Goal: Task Accomplishment & Management: Manage account settings

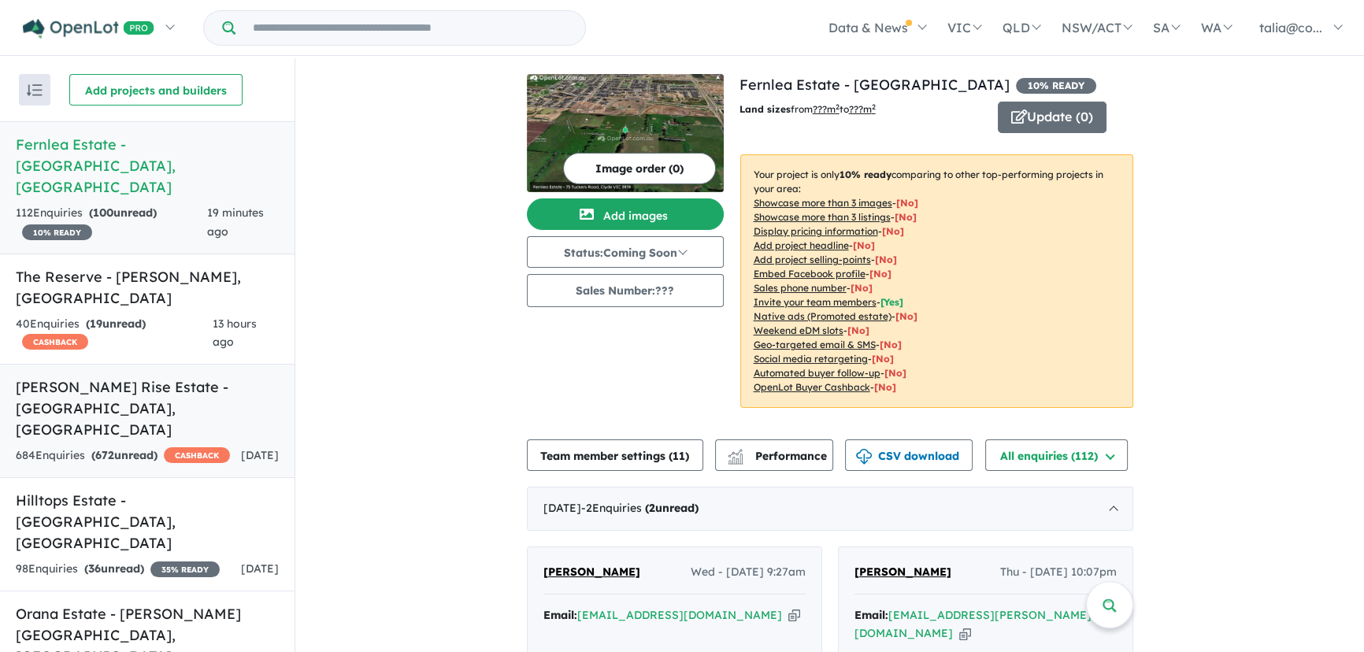
click at [137, 364] on link "[PERSON_NAME] Rise Estate - [GEOGRAPHIC_DATA][PERSON_NAME][GEOGRAPHIC_DATA] 684…" at bounding box center [147, 421] width 294 height 114
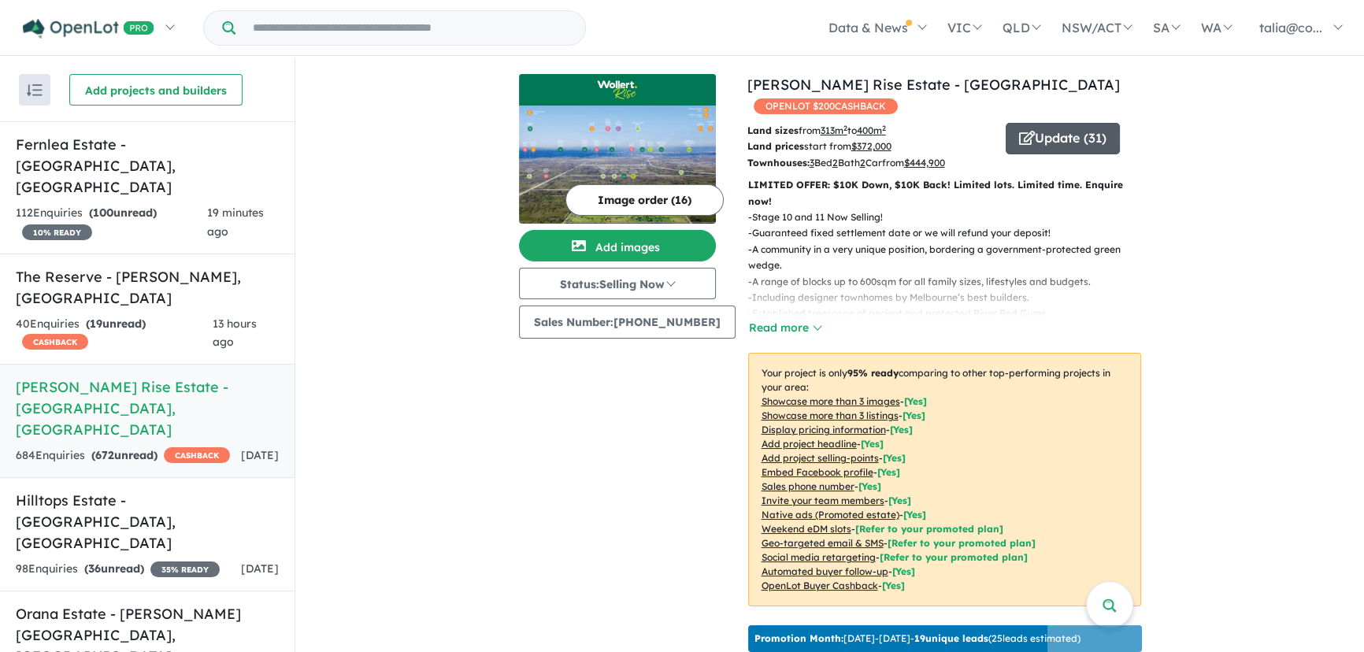
click at [1019, 131] on icon "button" at bounding box center [1027, 138] width 16 height 14
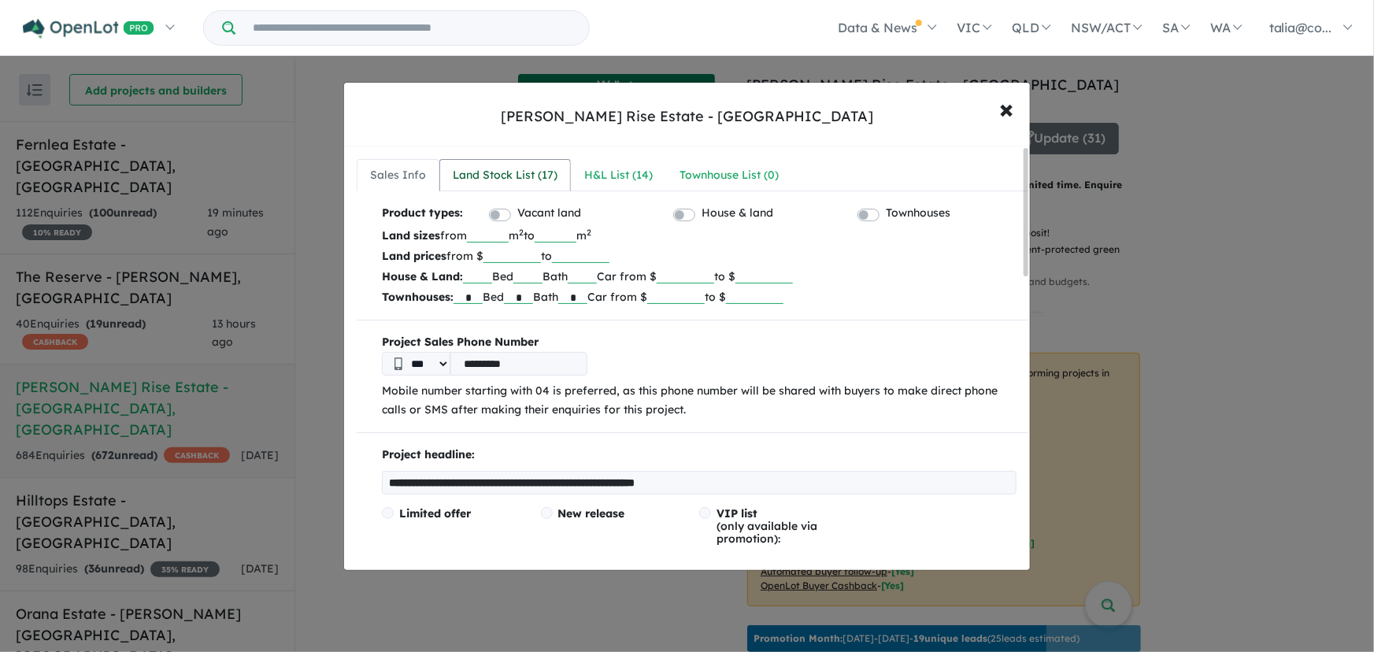
click at [523, 161] on link "Land Stock List ( 17 )" at bounding box center [504, 175] width 131 height 33
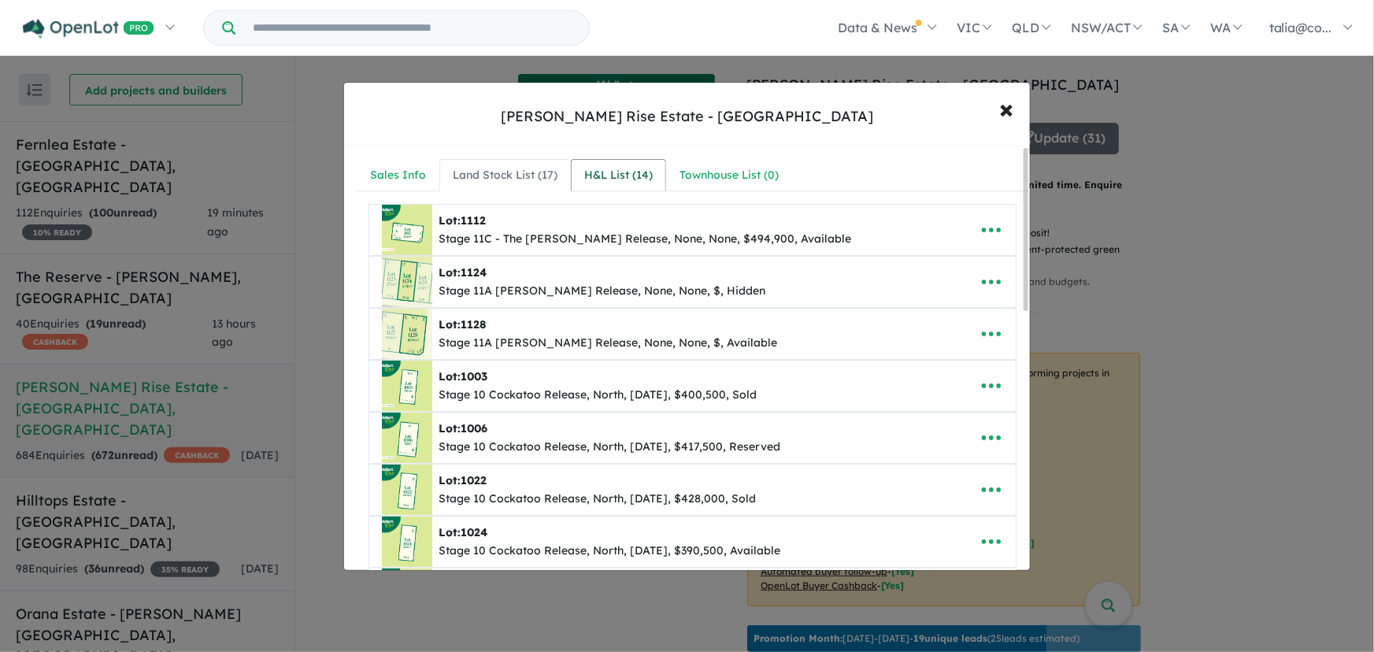
click at [623, 166] on div "H&L List ( 14 )" at bounding box center [618, 175] width 68 height 19
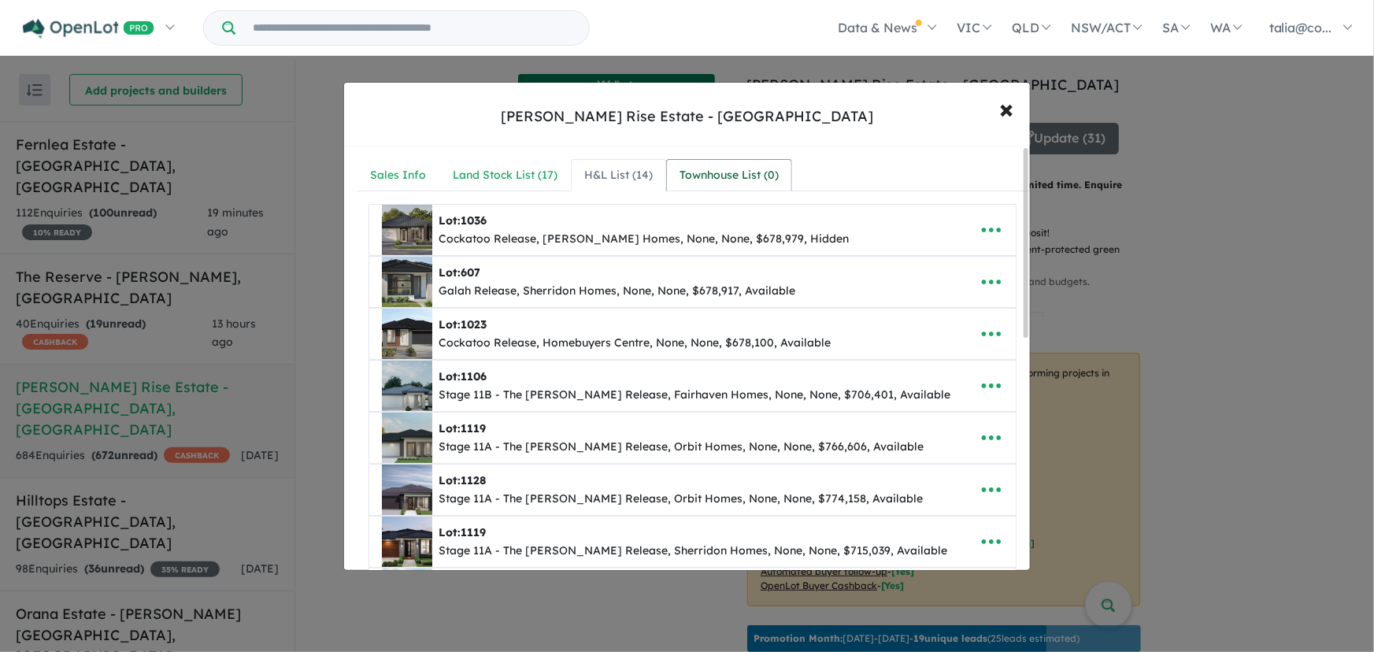
click at [757, 165] on link "Townhouse List ( 0 )" at bounding box center [729, 175] width 126 height 33
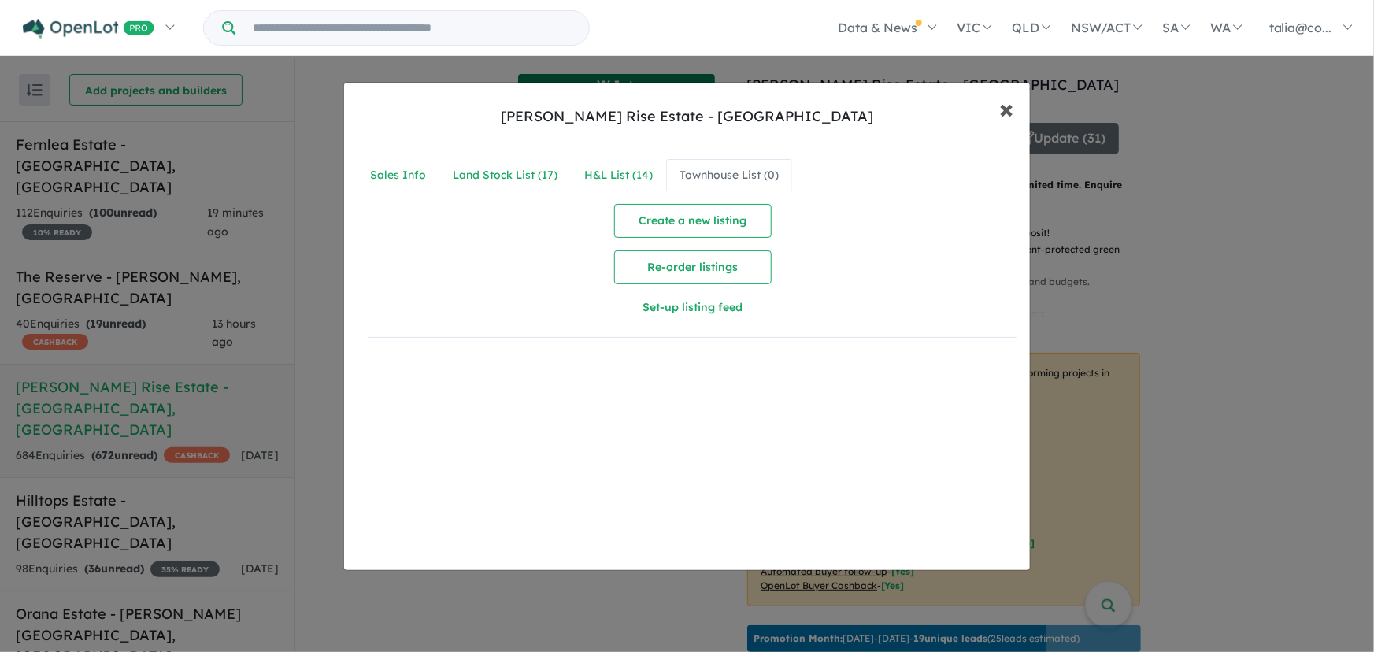
click at [1001, 103] on span "×" at bounding box center [1007, 108] width 14 height 34
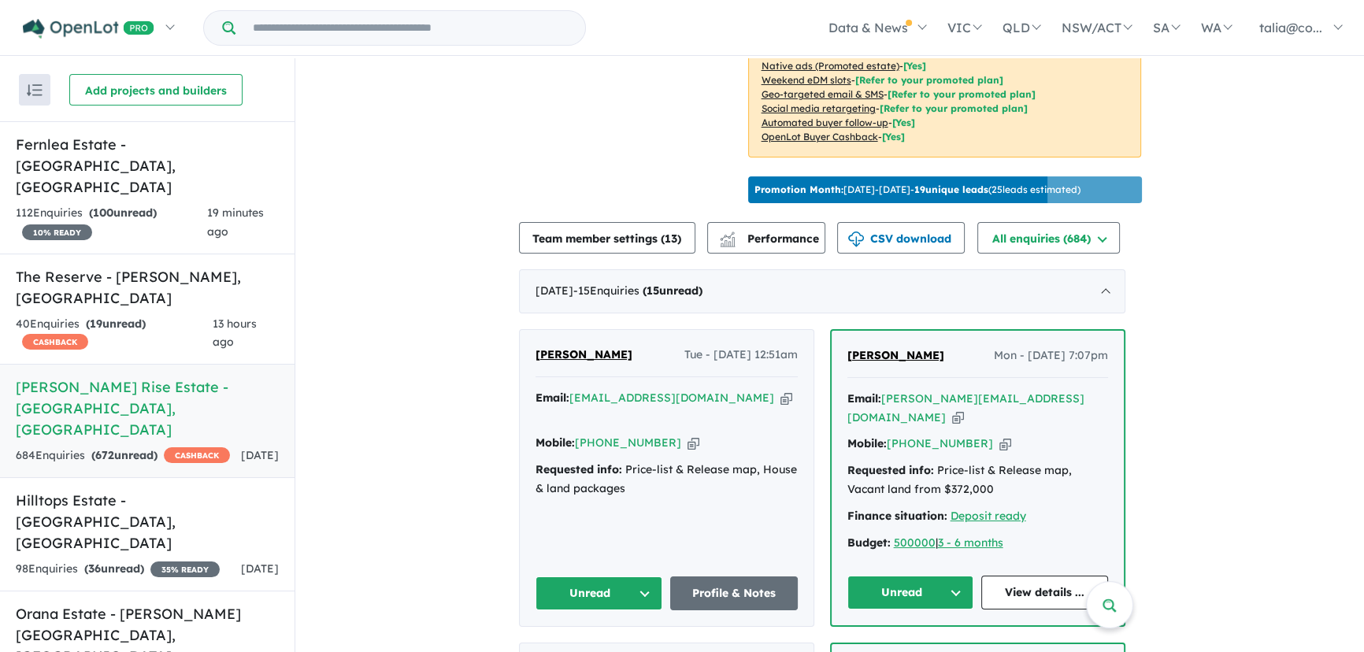
scroll to position [429, 0]
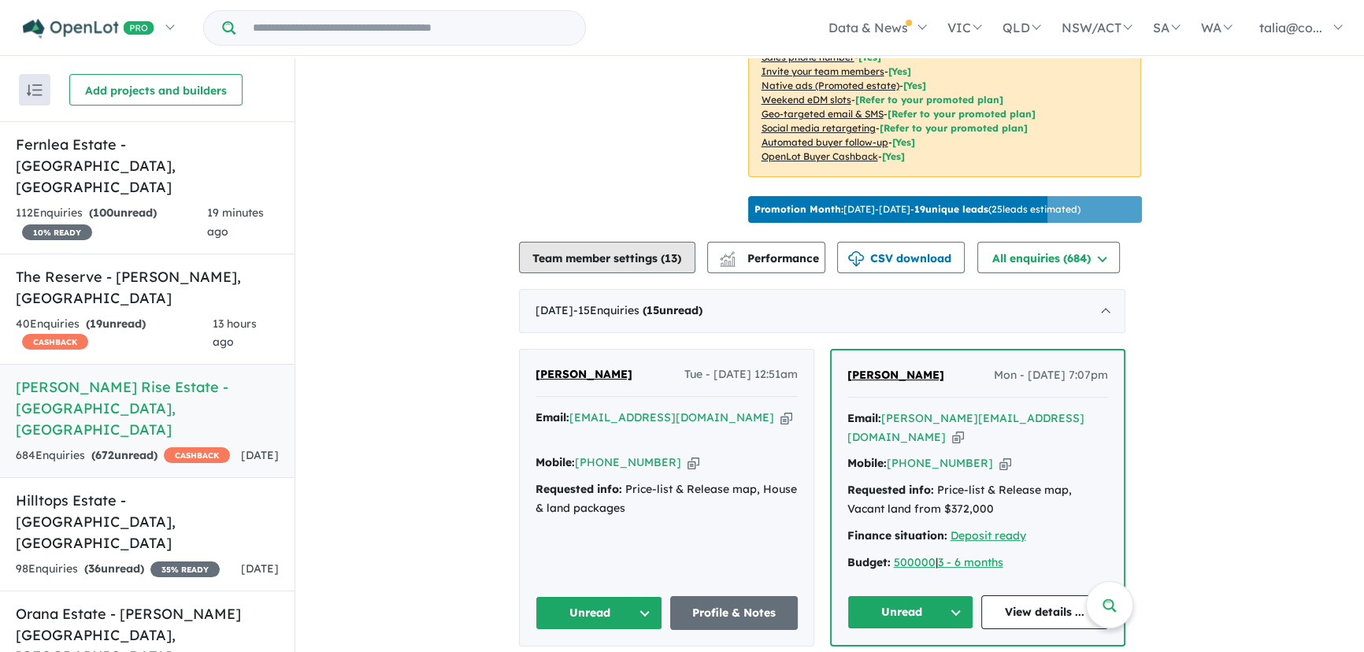
click at [587, 247] on button "Team member settings ( 13 )" at bounding box center [607, 257] width 176 height 31
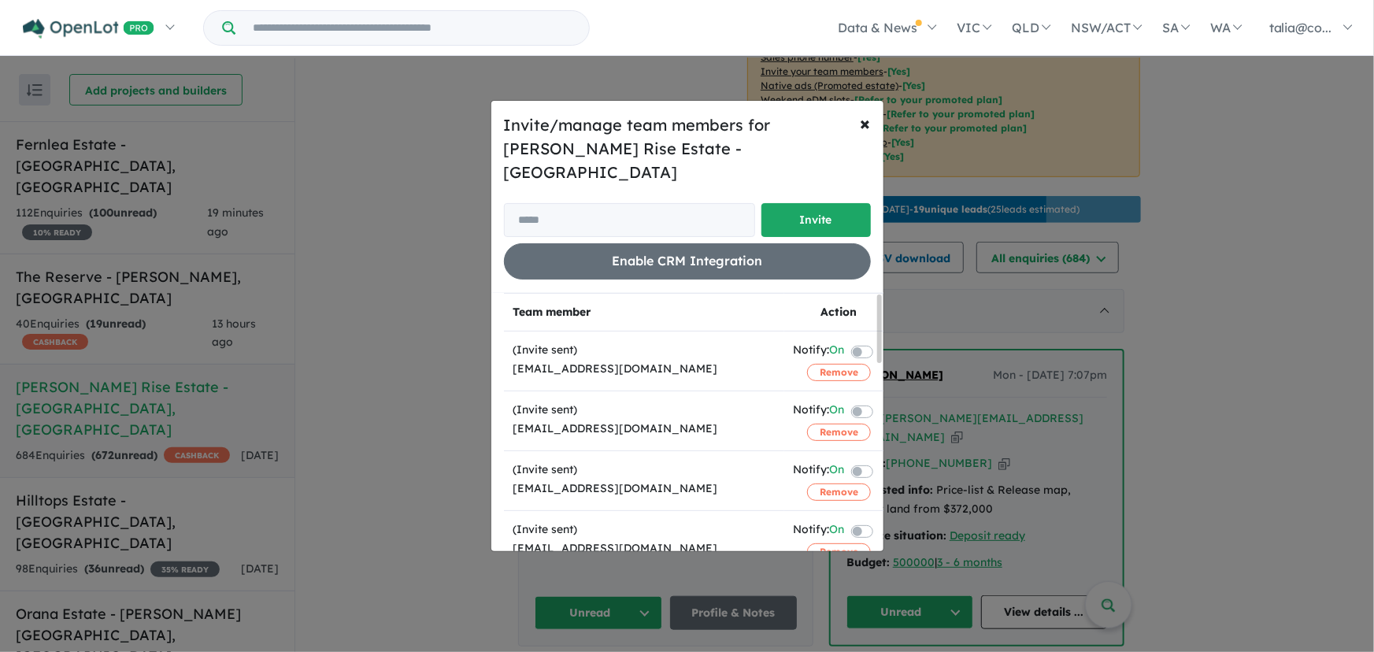
drag, startPoint x: 709, startPoint y: 357, endPoint x: 501, endPoint y: 357, distance: 207.8
click at [501, 357] on div "Team member Action (Invite sent) [EMAIL_ADDRESS][DOMAIN_NAME] Notify: On Remove…" at bounding box center [687, 422] width 392 height 258
click at [605, 361] on div "[EMAIL_ADDRESS][DOMAIN_NAME]" at bounding box center [643, 369] width 261 height 19
drag, startPoint x: 708, startPoint y: 356, endPoint x: 509, endPoint y: 358, distance: 199.2
click at [509, 358] on td "(Invite sent) [EMAIL_ADDRESS][DOMAIN_NAME]" at bounding box center [644, 361] width 280 height 60
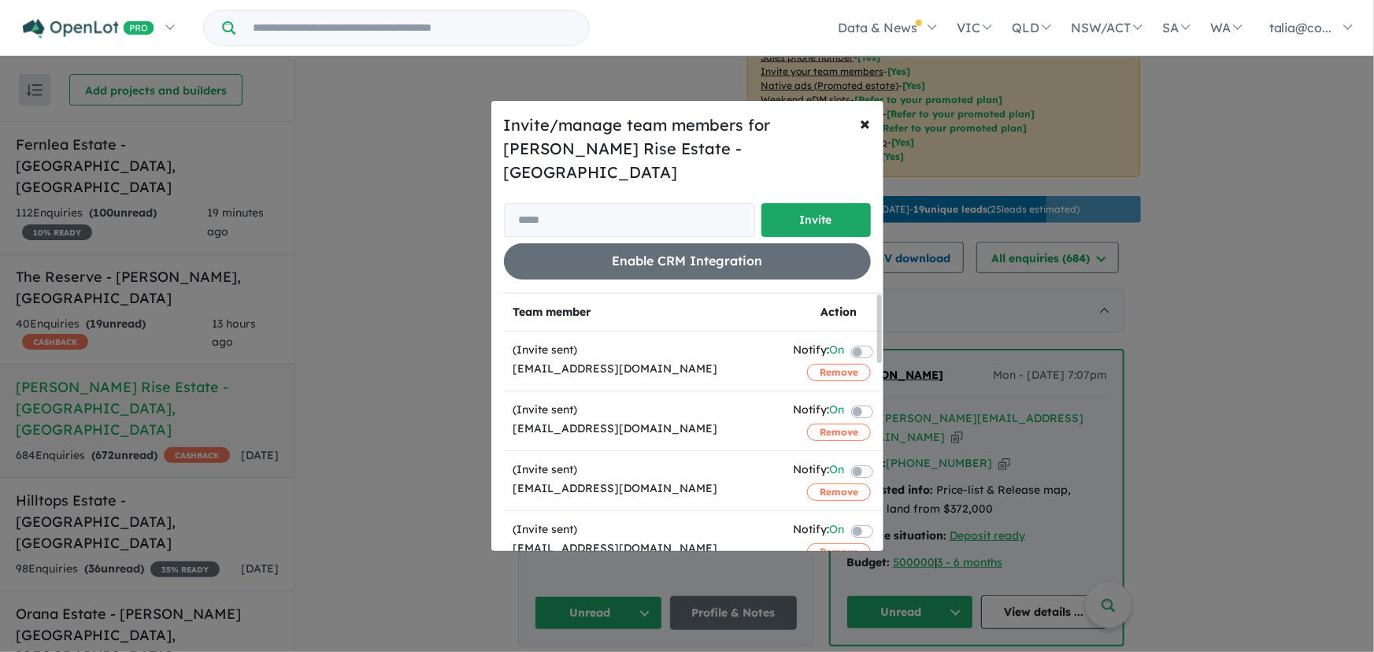
copy div "[EMAIL_ADDRESS][DOMAIN_NAME]"
click at [861, 132] on span "×" at bounding box center [865, 123] width 10 height 24
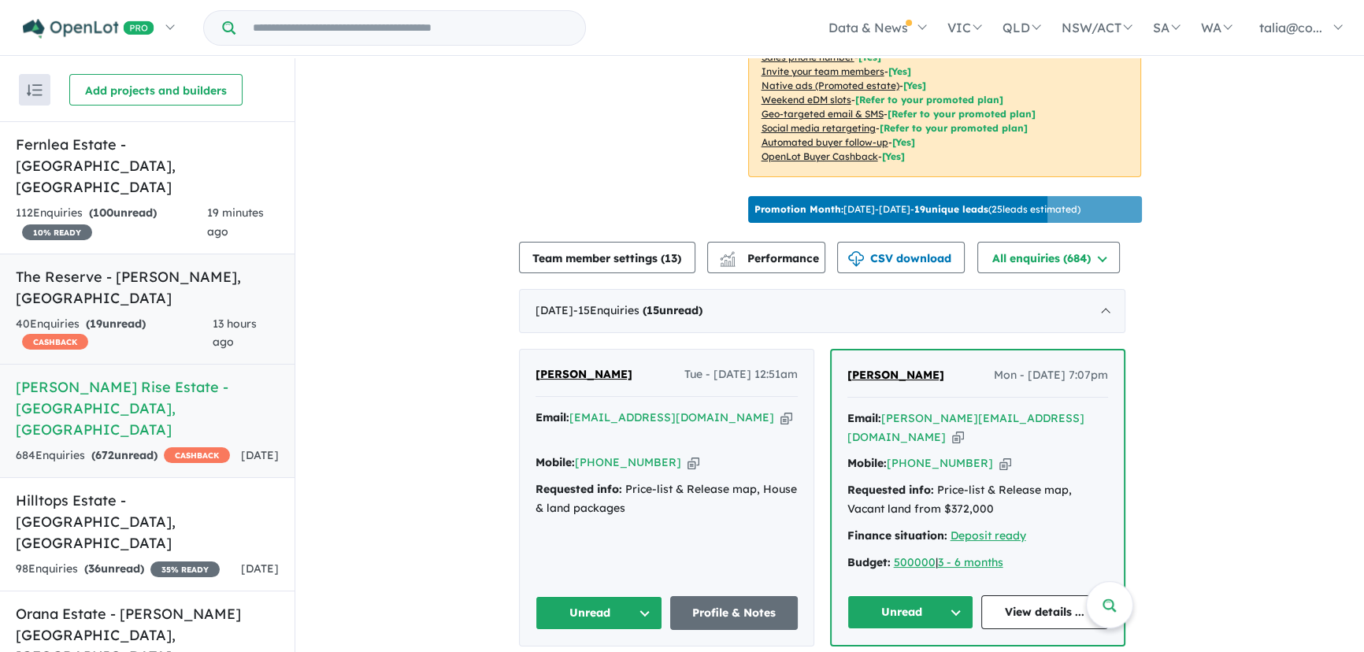
click at [124, 266] on h5 "The Reserve - [PERSON_NAME][GEOGRAPHIC_DATA]" at bounding box center [147, 287] width 263 height 43
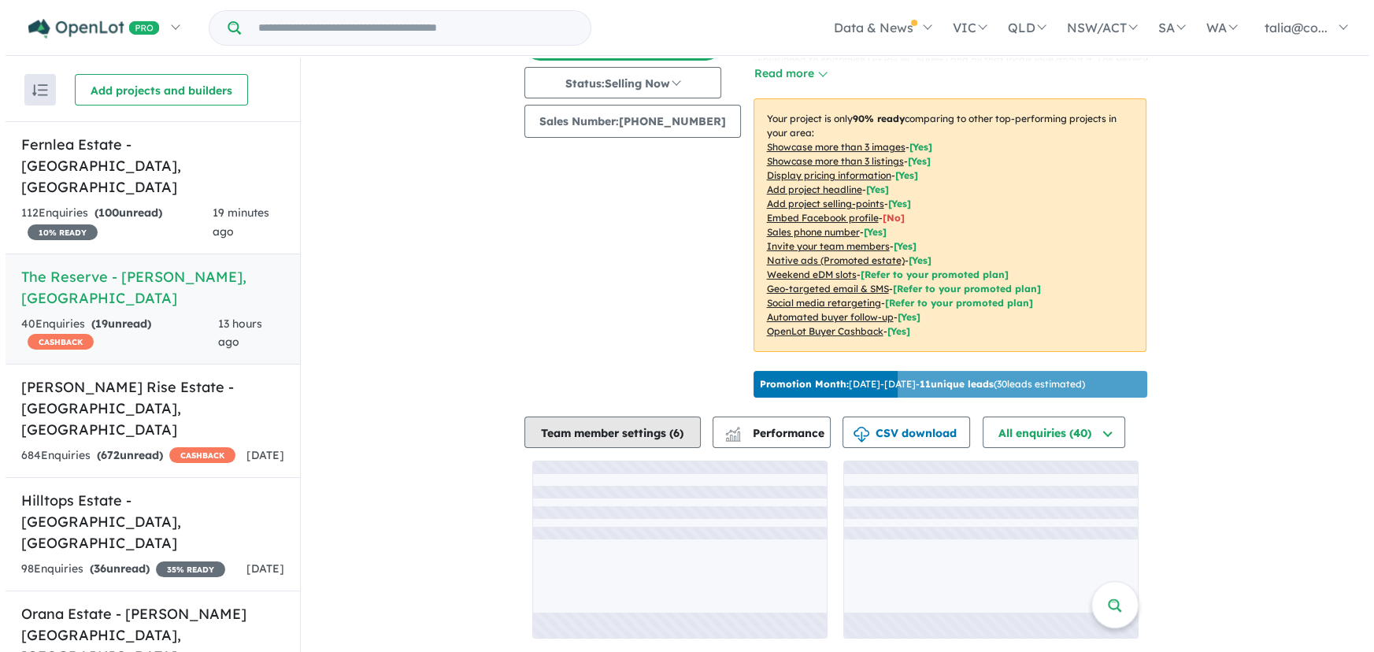
scroll to position [2, 0]
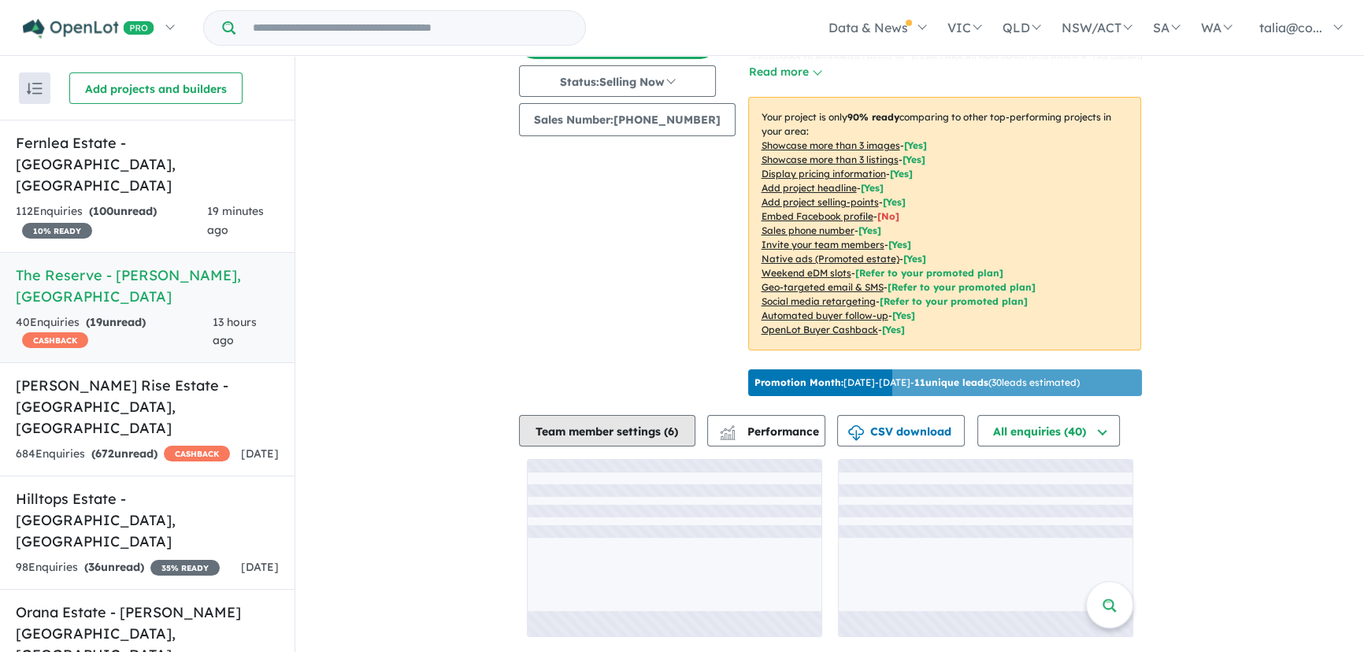
click at [635, 425] on button "Team member settings ( 6 )" at bounding box center [607, 430] width 176 height 31
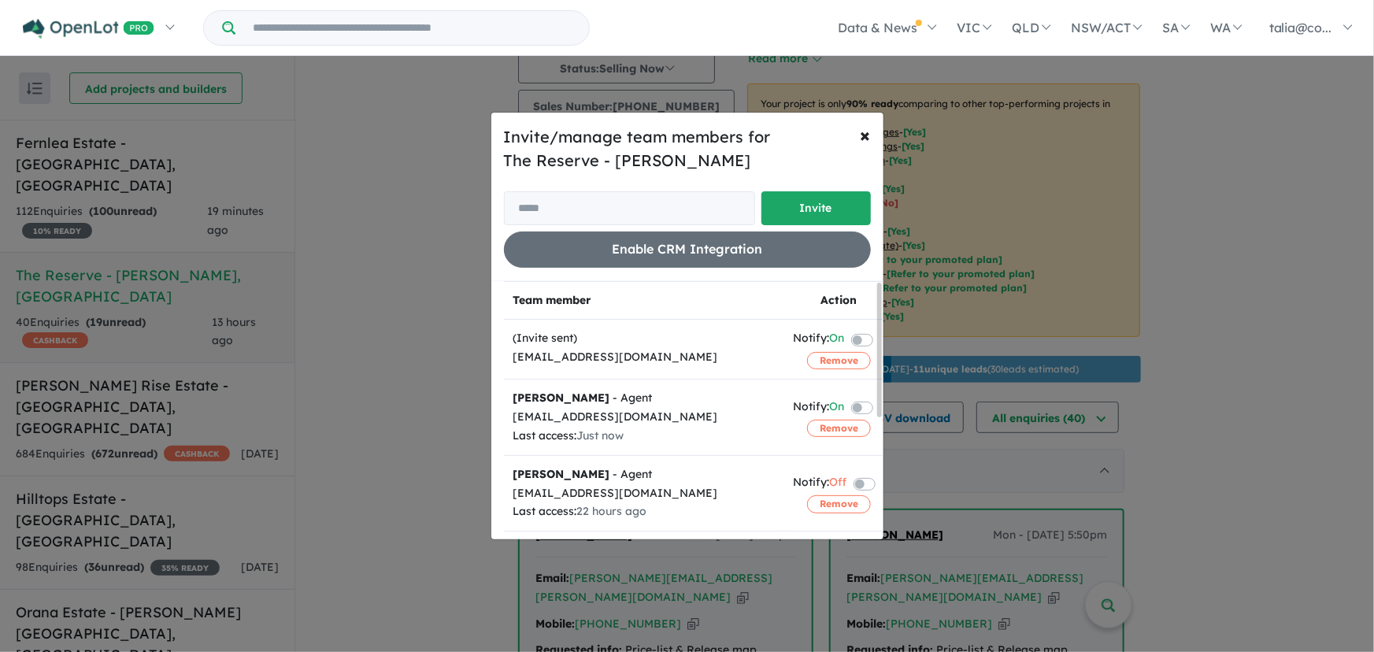
click at [617, 294] on th "Team member" at bounding box center [644, 300] width 280 height 39
click at [640, 202] on input "email" at bounding box center [629, 208] width 251 height 34
paste input "**********"
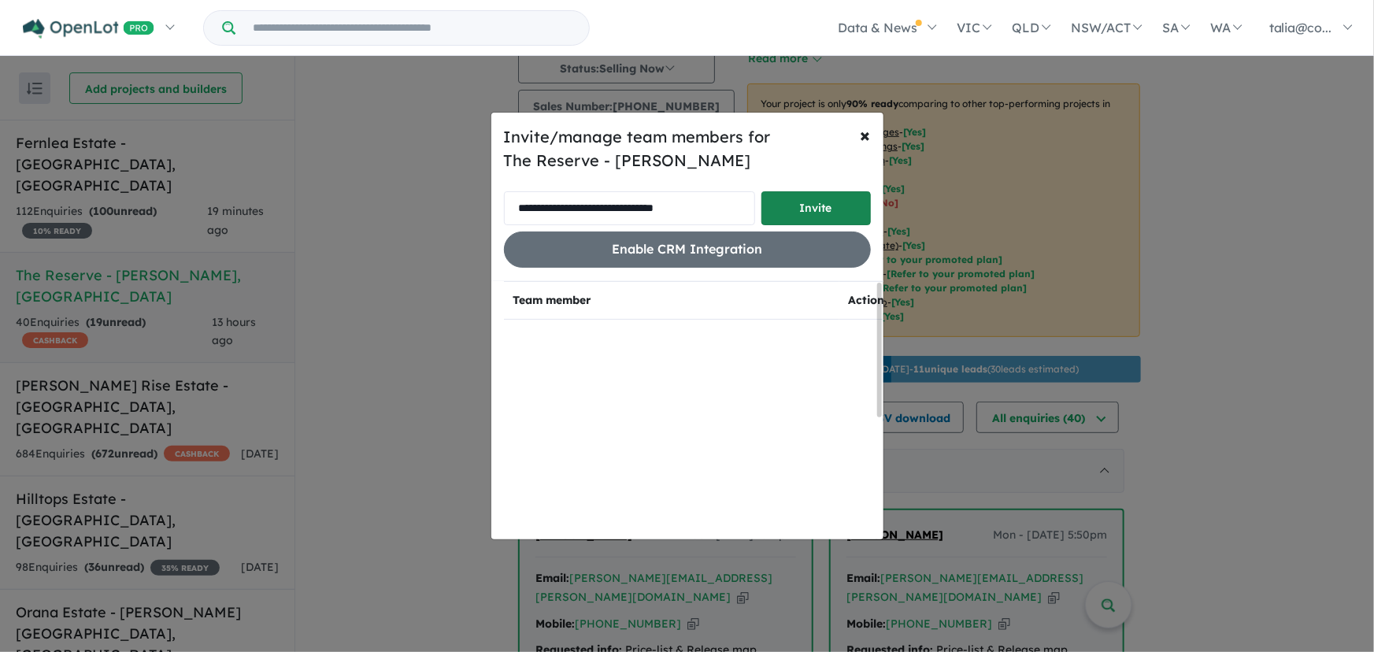
type input "**********"
click at [827, 204] on button "Invite" at bounding box center [815, 208] width 109 height 34
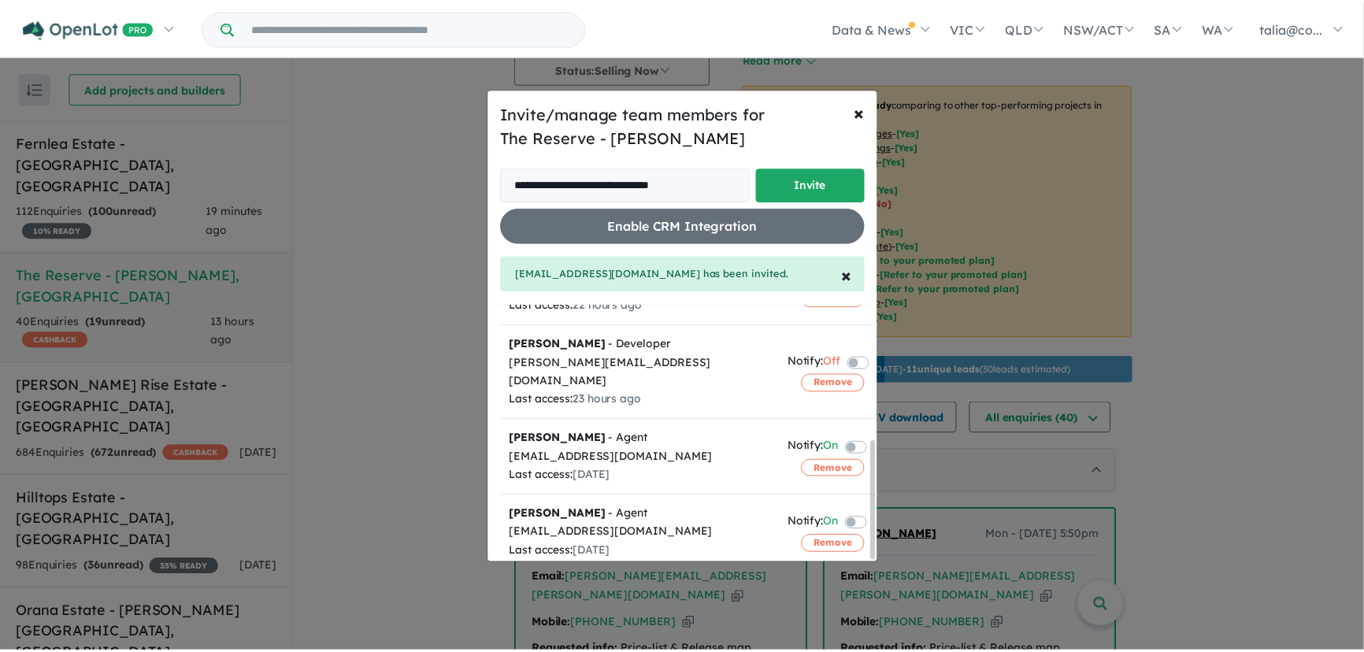
scroll to position [291, 0]
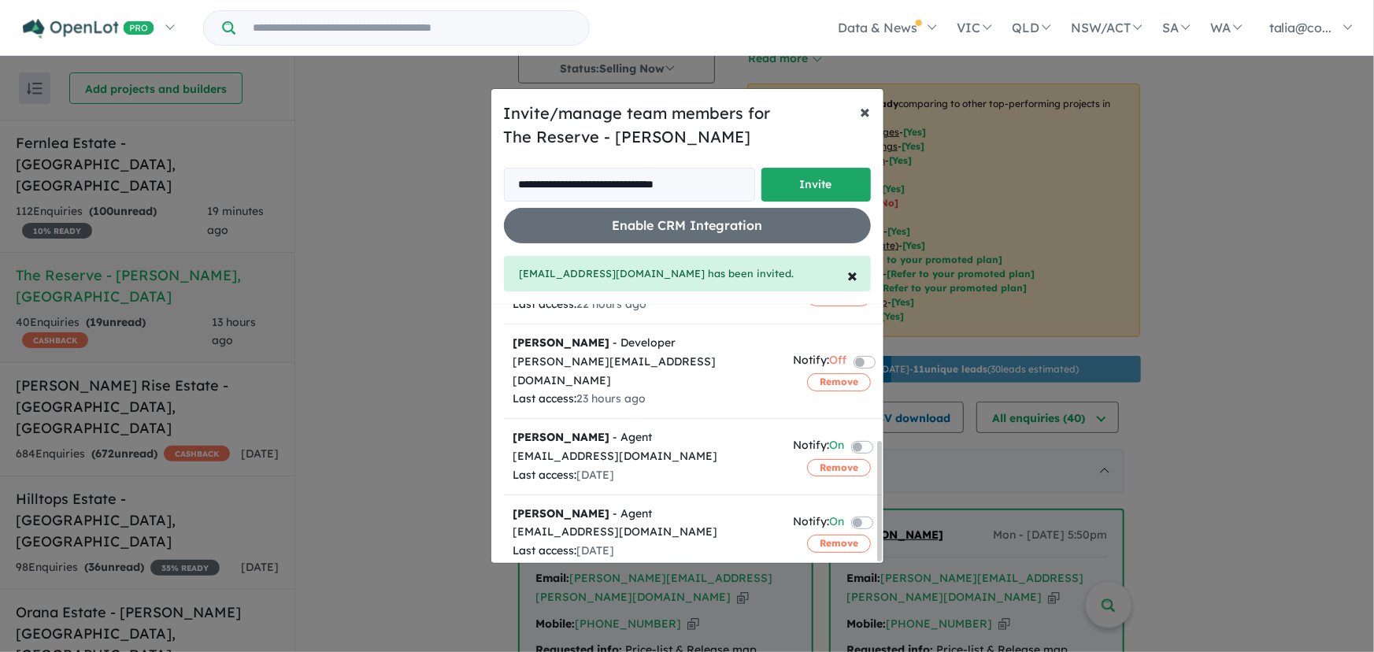
click at [862, 110] on span "×" at bounding box center [865, 111] width 10 height 24
